Goal: Transaction & Acquisition: Purchase product/service

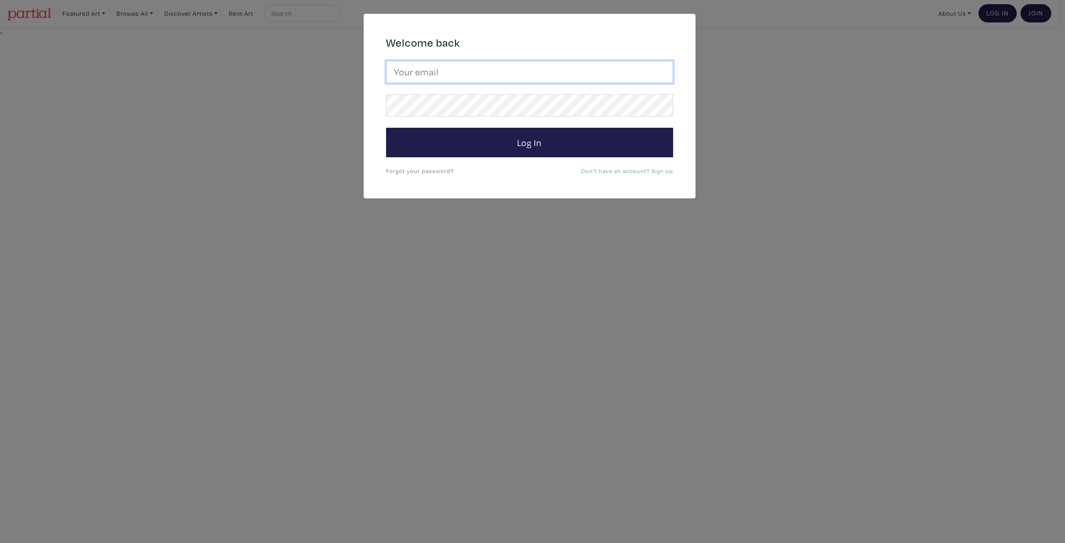
click at [412, 71] on input "email" at bounding box center [529, 72] width 287 height 22
type input "woolseydavid@gmail.com"
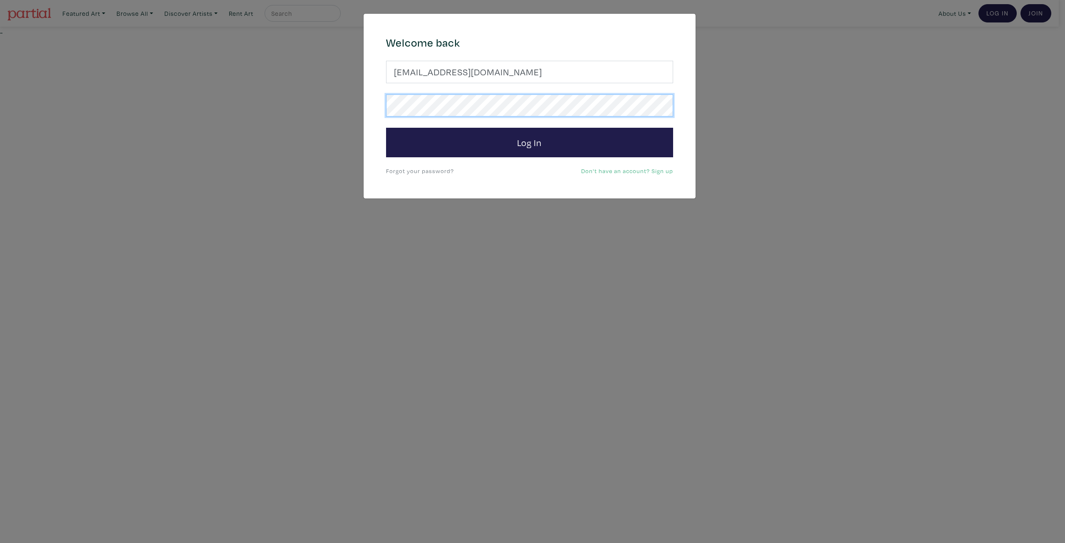
click at [386, 128] on button "Log In" at bounding box center [529, 143] width 287 height 30
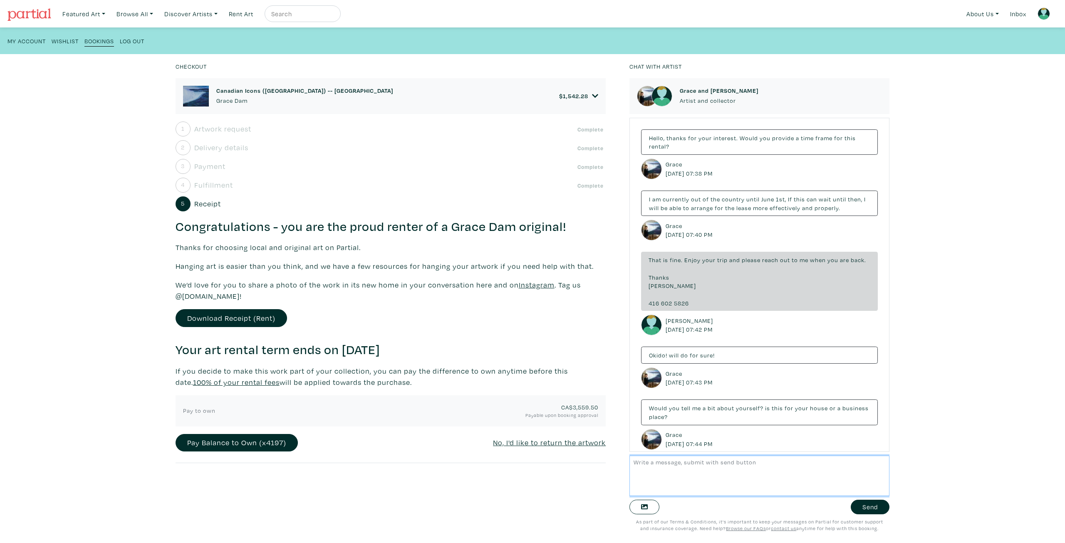
scroll to position [1645, 0]
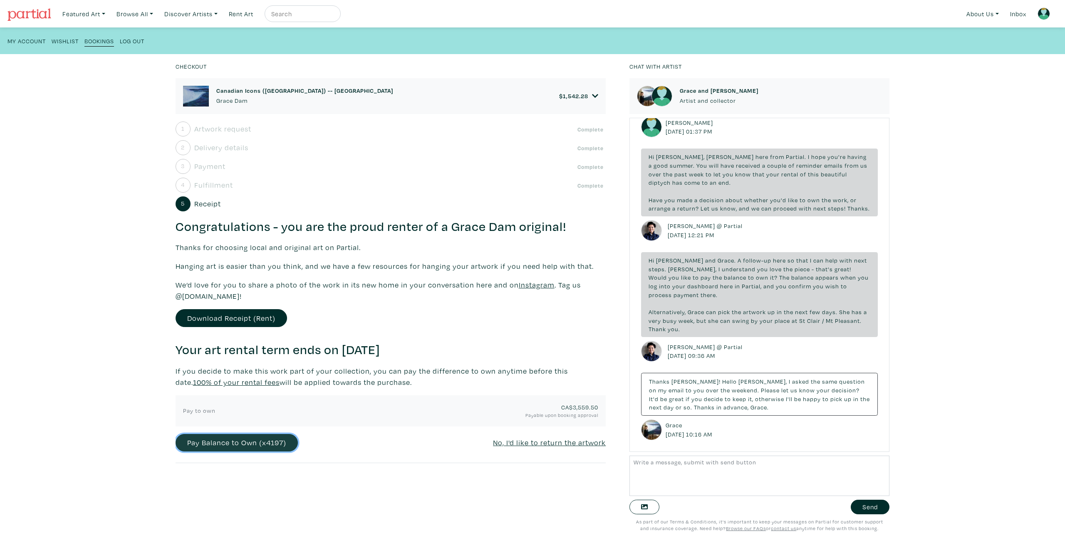
click at [263, 440] on button "Pay Balance to Own (x4197)" at bounding box center [237, 443] width 122 height 18
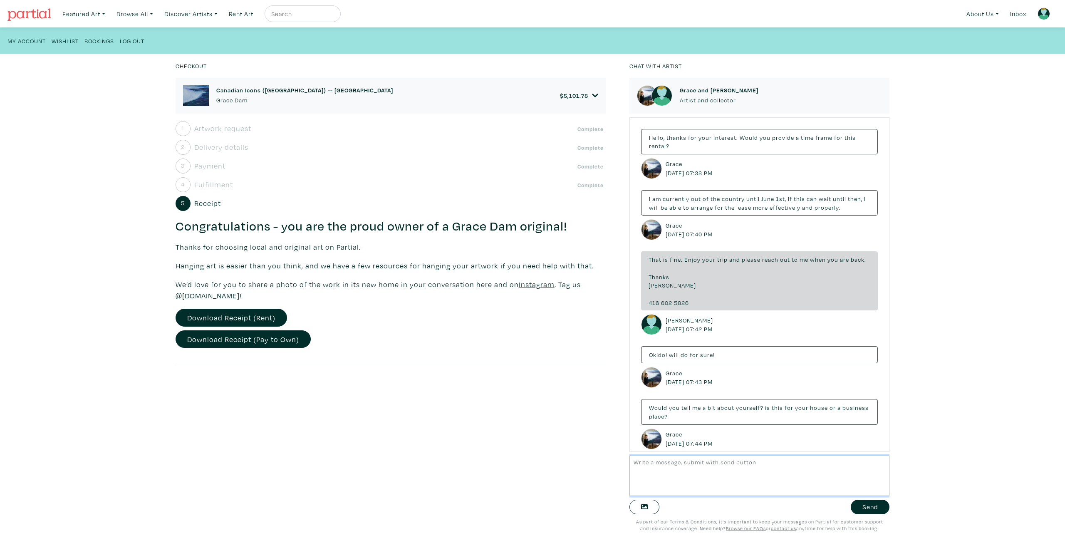
scroll to position [1706, 0]
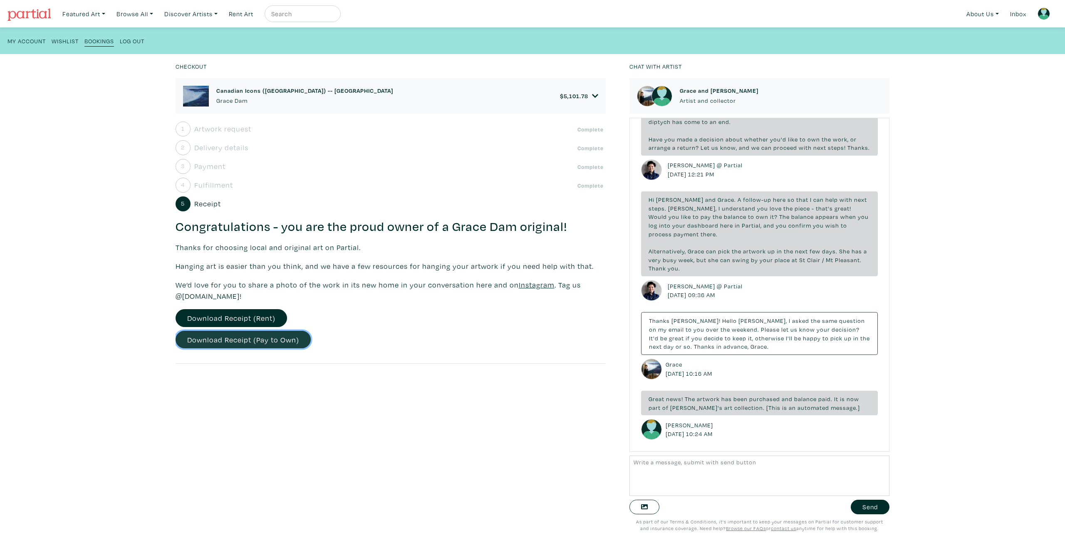
click at [225, 337] on link "Download Receipt (Pay to Own)" at bounding box center [243, 340] width 135 height 18
click at [658, 478] on textarea at bounding box center [759, 476] width 260 height 40
drag, startPoint x: 827, startPoint y: 464, endPoint x: 836, endPoint y: 470, distance: 10.3
click at [829, 466] on textarea "sorry, i thought I processed the purchase but i guess it didnt go thru, let me …" at bounding box center [759, 476] width 260 height 40
click at [770, 479] on textarea "sorry, i thought I processed the purchase but i guess it didnt go thru, please …" at bounding box center [759, 476] width 260 height 40
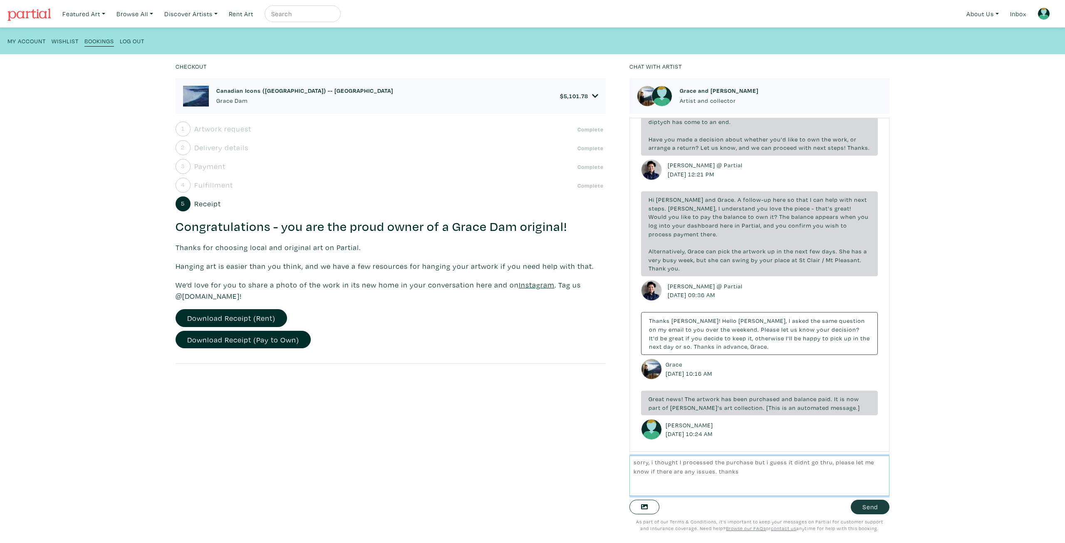
type textarea "sorry, i thought I processed the purchase but i guess it didnt go thru, please …"
click at [863, 505] on button "Send" at bounding box center [870, 507] width 39 height 15
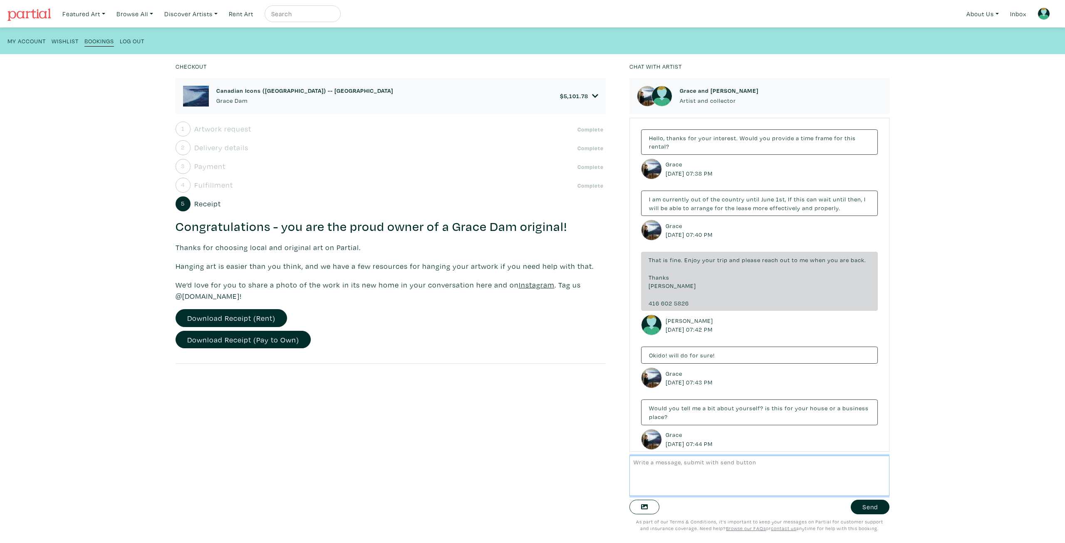
scroll to position [1766, 0]
